Goal: Task Accomplishment & Management: Manage account settings

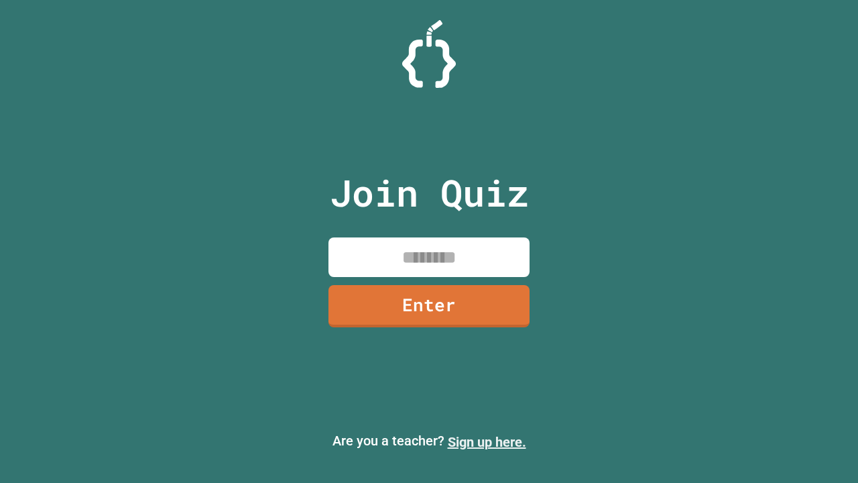
click at [487, 442] on link "Sign up here." at bounding box center [487, 442] width 78 height 16
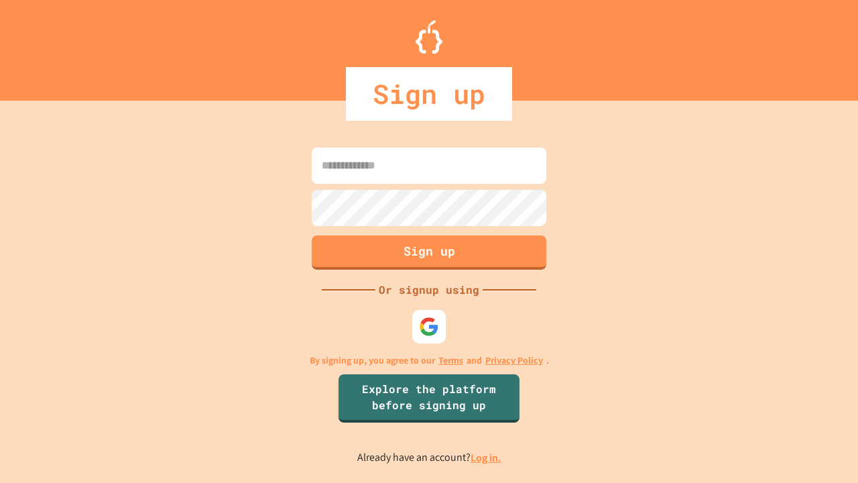
click at [487, 457] on link "Log in." at bounding box center [486, 458] width 31 height 14
